Goal: Information Seeking & Learning: Learn about a topic

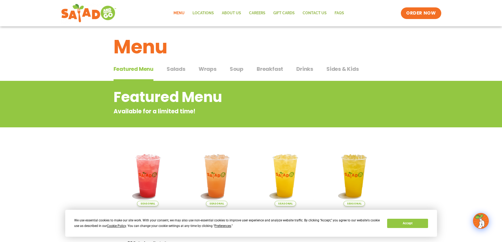
scroll to position [26, 0]
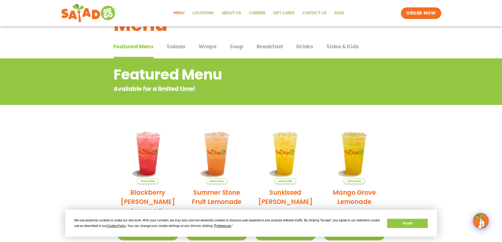
click at [173, 45] on span "Salads" at bounding box center [176, 46] width 19 height 8
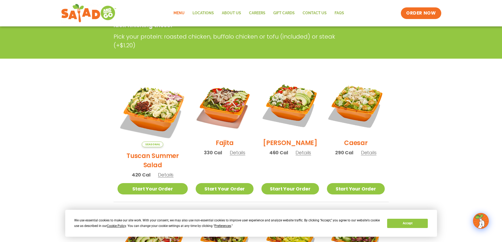
scroll to position [106, 0]
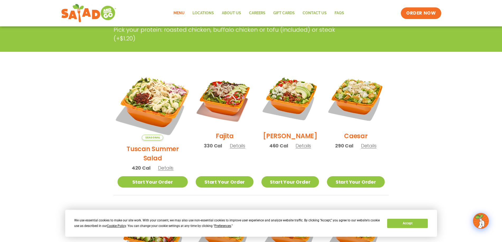
click at [146, 97] on img at bounding box center [152, 105] width 83 height 83
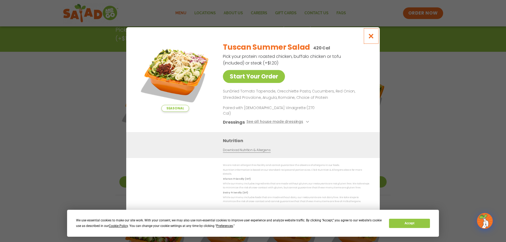
click at [372, 39] on icon "Close modal" at bounding box center [371, 36] width 7 height 6
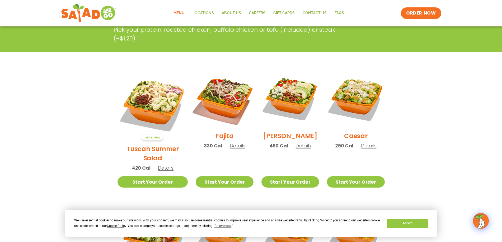
click at [213, 98] on img at bounding box center [225, 99] width 68 height 68
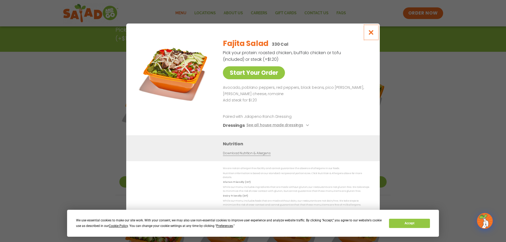
click at [373, 35] on icon "Close modal" at bounding box center [371, 33] width 7 height 6
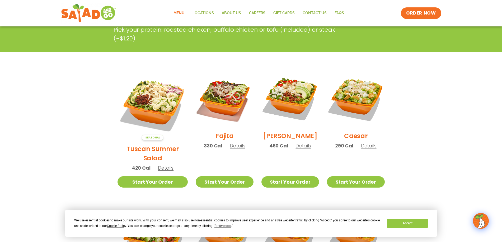
click at [286, 136] on h2 "[PERSON_NAME]" at bounding box center [290, 135] width 54 height 9
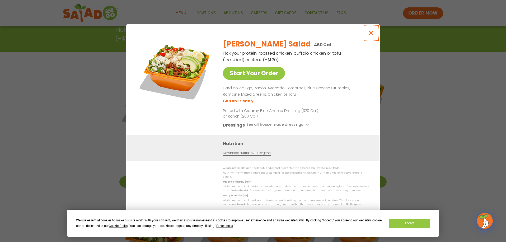
click at [369, 31] on button "Close modal" at bounding box center [370, 33] width 17 height 18
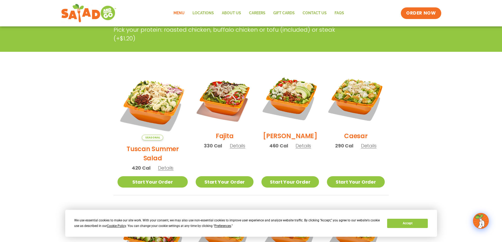
click at [352, 138] on h2 "Caesar" at bounding box center [355, 135] width 23 height 9
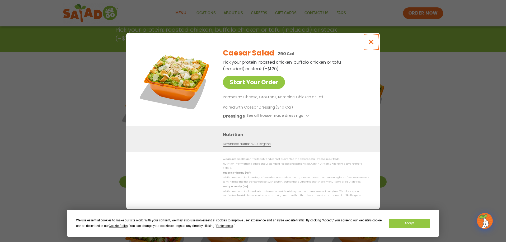
click at [371, 44] on icon "Close modal" at bounding box center [371, 42] width 7 height 6
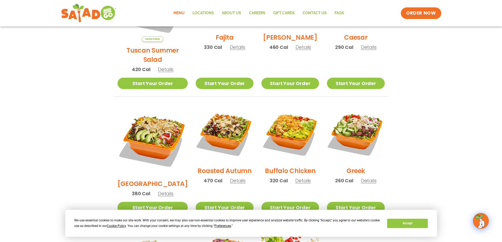
scroll to position [238, 0]
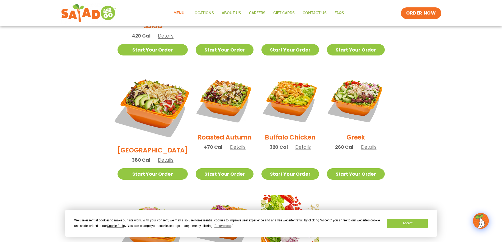
click at [142, 87] on img at bounding box center [152, 106] width 83 height 83
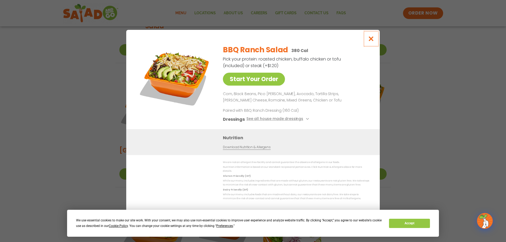
drag, startPoint x: 373, startPoint y: 39, endPoint x: 365, endPoint y: 51, distance: 14.2
click at [373, 40] on icon "Close modal" at bounding box center [371, 39] width 7 height 6
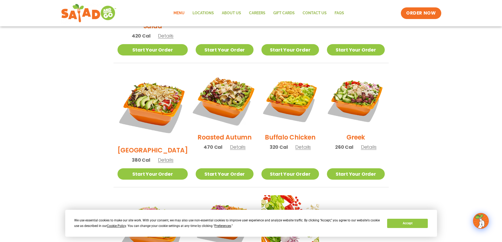
click at [215, 95] on img at bounding box center [225, 100] width 68 height 68
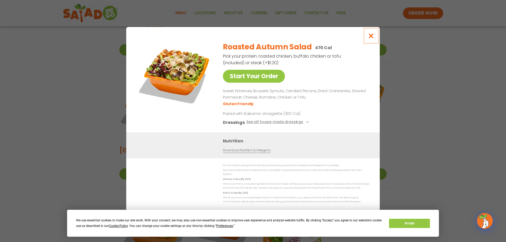
click at [371, 36] on icon "Close modal" at bounding box center [371, 36] width 7 height 6
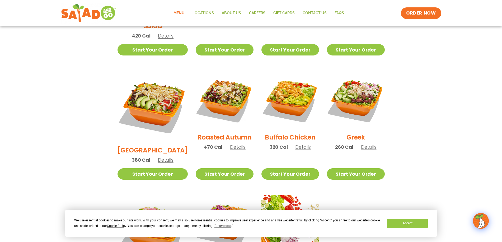
click at [270, 132] on h2 "Buffalo Chicken" at bounding box center [290, 136] width 50 height 9
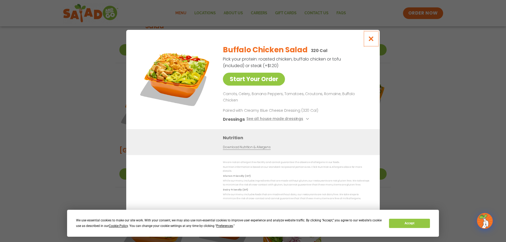
click at [371, 41] on icon "Close modal" at bounding box center [371, 39] width 7 height 6
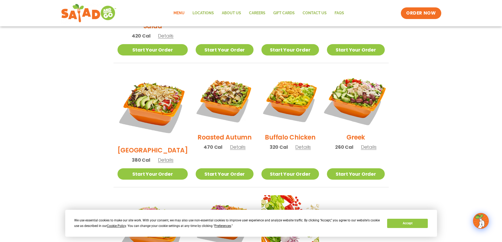
click at [352, 92] on img at bounding box center [356, 100] width 68 height 68
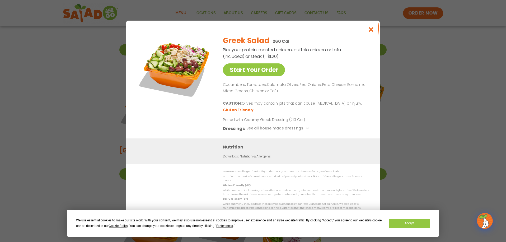
click at [370, 31] on icon "Close modal" at bounding box center [371, 30] width 7 height 6
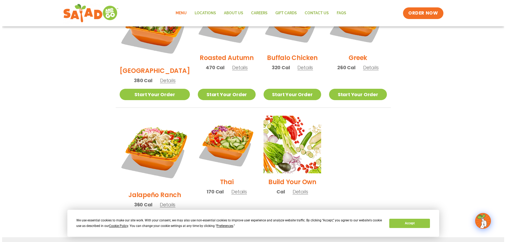
scroll to position [317, 0]
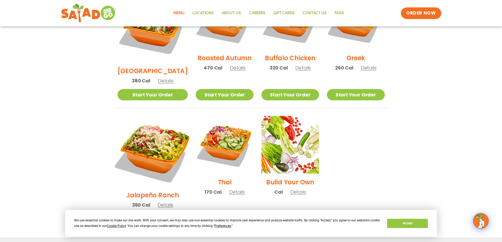
click at [162, 114] on img at bounding box center [152, 151] width 83 height 83
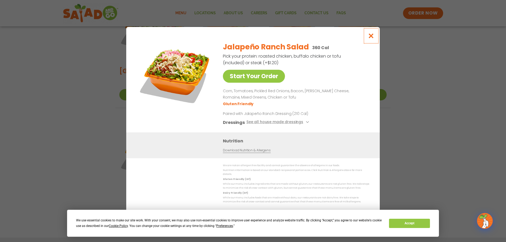
click at [371, 38] on icon "Close modal" at bounding box center [371, 36] width 7 height 6
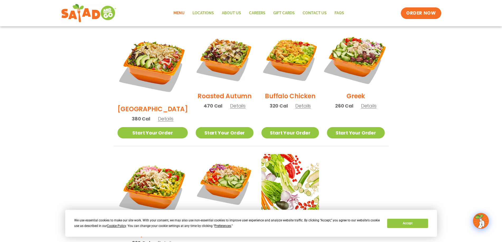
scroll to position [278, 0]
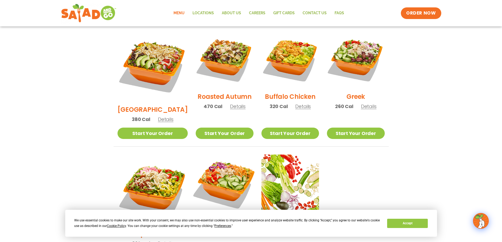
click at [229, 162] on img at bounding box center [225, 183] width 68 height 68
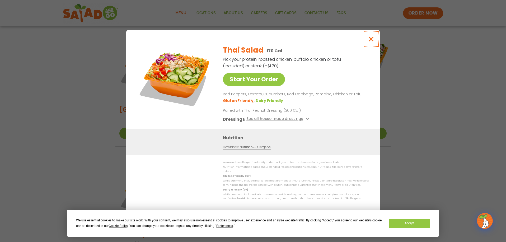
drag, startPoint x: 372, startPoint y: 41, endPoint x: 368, endPoint y: 52, distance: 11.4
click at [372, 42] on icon "Close modal" at bounding box center [371, 39] width 7 height 6
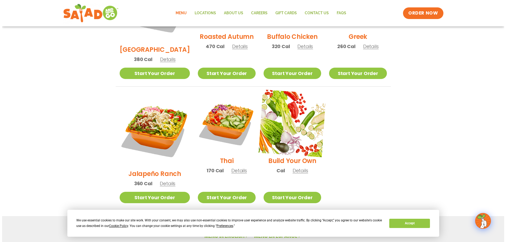
scroll to position [357, 0]
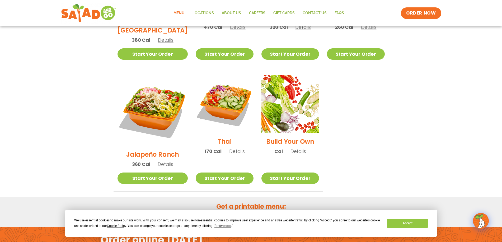
click at [293, 148] on span "Details" at bounding box center [298, 151] width 16 height 7
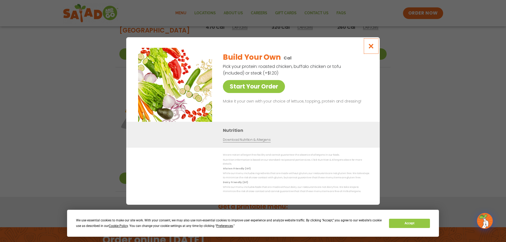
click at [372, 47] on icon "Close modal" at bounding box center [371, 46] width 7 height 6
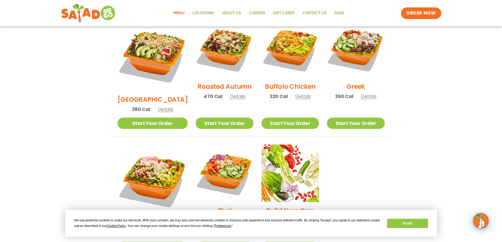
scroll to position [278, 0]
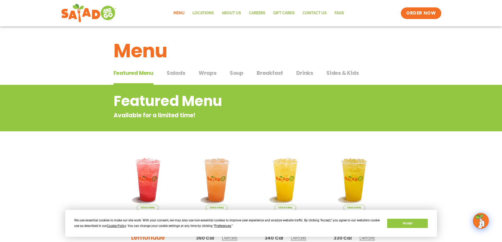
click at [174, 72] on span "Salads" at bounding box center [176, 73] width 19 height 8
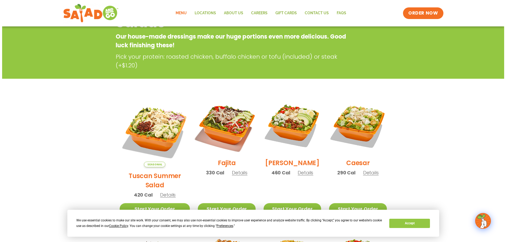
scroll to position [79, 0]
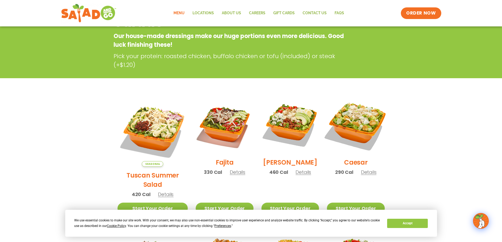
click at [365, 124] on img at bounding box center [356, 125] width 68 height 68
